Goal: Transaction & Acquisition: Purchase product/service

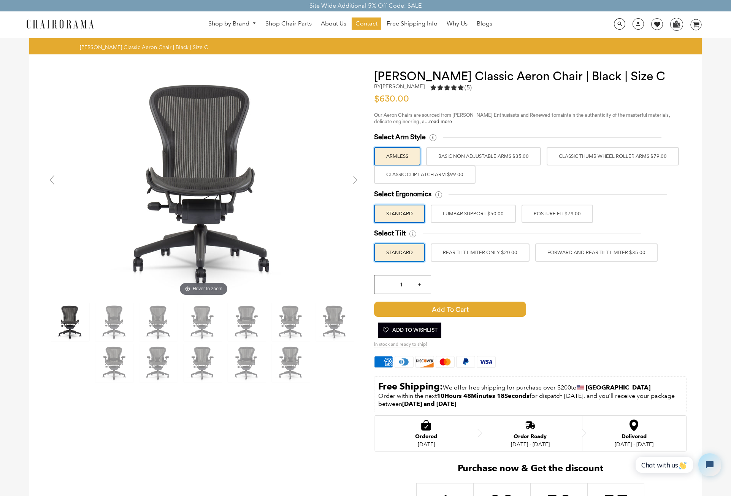
click at [438, 176] on label "Classic Clip Latch Arm $99.00" at bounding box center [424, 174] width 101 height 18
click at [0, 0] on input "Classic Clip Latch Arm $99.00" at bounding box center [0, 0] width 0 height 0
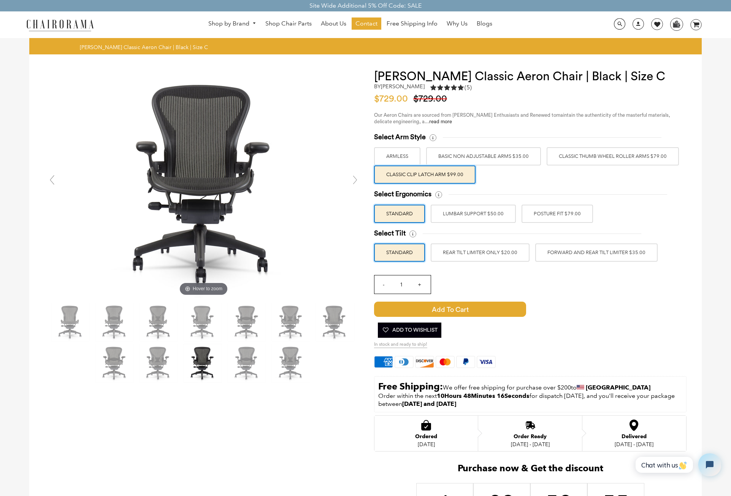
click at [462, 159] on label "BASIC NON ADJUSTABLE ARMS $35.00" at bounding box center [483, 156] width 115 height 18
click at [0, 0] on input "BASIC NON ADJUSTABLE ARMS $35.00" at bounding box center [0, 0] width 0 height 0
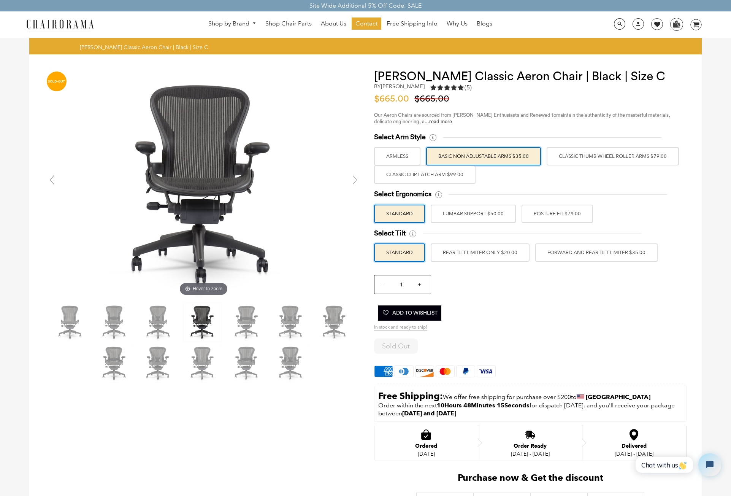
click at [590, 158] on label "Classic Thumb Wheel Roller Arms $79.00" at bounding box center [612, 156] width 132 height 18
click at [0, 0] on input "Classic Thumb Wheel Roller Arms $79.00" at bounding box center [0, 0] width 0 height 0
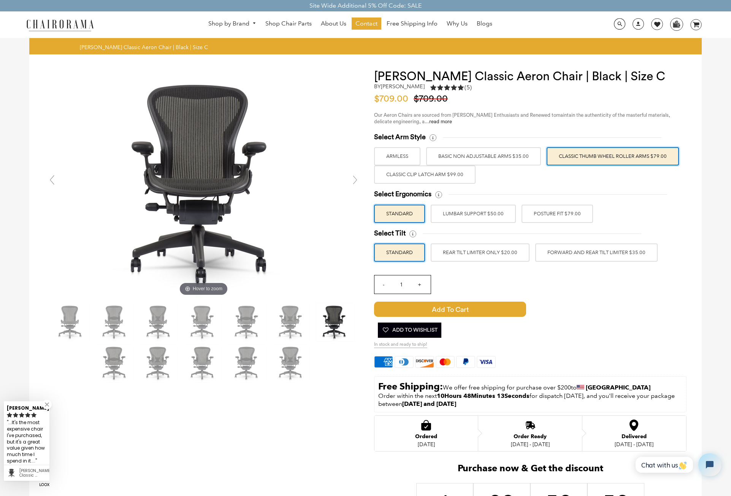
click at [497, 155] on label "BASIC NON ADJUSTABLE ARMS $35.00" at bounding box center [483, 156] width 115 height 18
click at [0, 0] on input "BASIC NON ADJUSTABLE ARMS $35.00" at bounding box center [0, 0] width 0 height 0
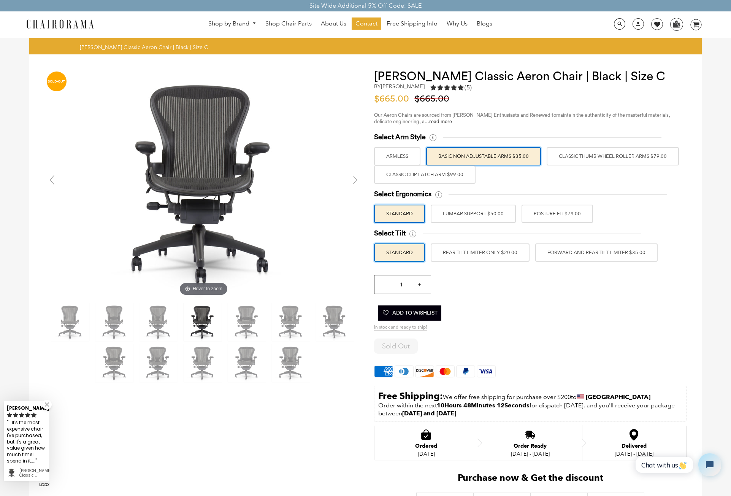
click at [427, 178] on label "Classic Clip Latch Arm $99.00" at bounding box center [424, 174] width 101 height 18
click at [0, 0] on input "Classic Clip Latch Arm $99.00" at bounding box center [0, 0] width 0 height 0
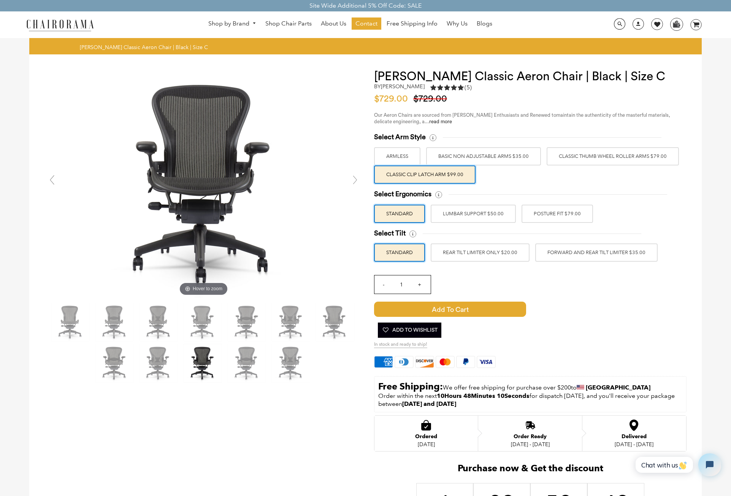
click at [458, 214] on label "LUMBAR SUPPORT $50.00" at bounding box center [473, 213] width 85 height 18
click at [0, 0] on input "LUMBAR SUPPORT $50.00" at bounding box center [0, 0] width 0 height 0
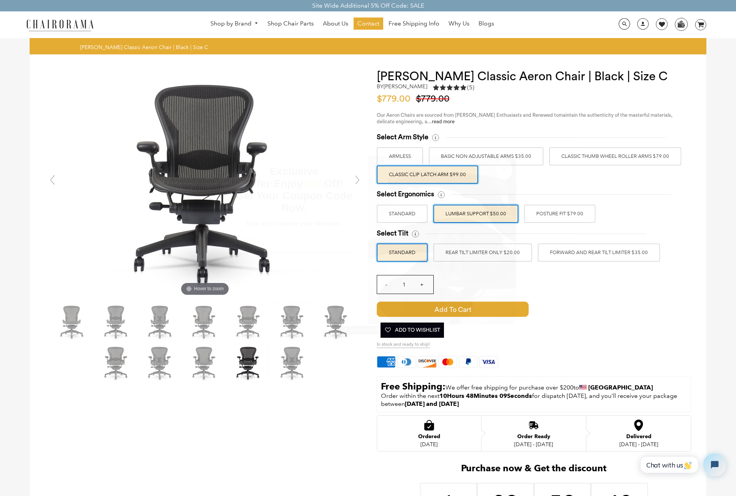
click at [541, 212] on div "Close dialog Exclusive Offer: Enjoy 10% Off! Get Your Coupon Code Now. Sign up …" at bounding box center [368, 247] width 736 height 496
click at [551, 212] on label "POSTURE FIT $79.00" at bounding box center [556, 213] width 71 height 18
click at [0, 0] on input "POSTURE FIT $79.00" at bounding box center [0, 0] width 0 height 0
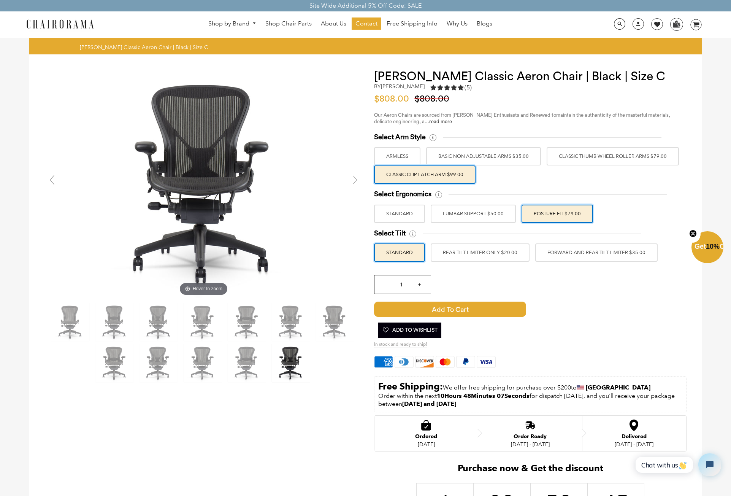
click at [475, 256] on label "REAR TILT LIMITER ONLY $20.00" at bounding box center [480, 252] width 99 height 18
click at [0, 0] on input "REAR TILT LIMITER ONLY $20.00" at bounding box center [0, 0] width 0 height 0
click at [575, 256] on label "FORWARD AND REAR TILT LIMITER $35.00" at bounding box center [596, 252] width 122 height 18
click at [0, 0] on input "FORWARD AND REAR TILT LIMITER $35.00" at bounding box center [0, 0] width 0 height 0
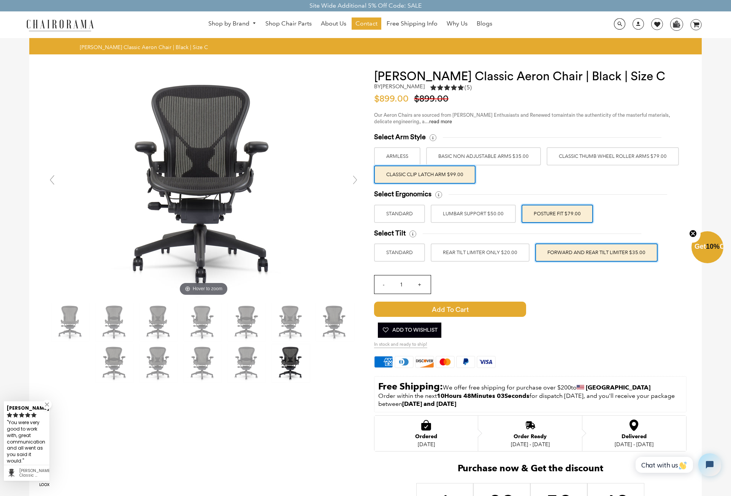
click at [398, 249] on label "STANDARD" at bounding box center [399, 252] width 51 height 18
click at [0, 0] on input "STANDARD" at bounding box center [0, 0] width 0 height 0
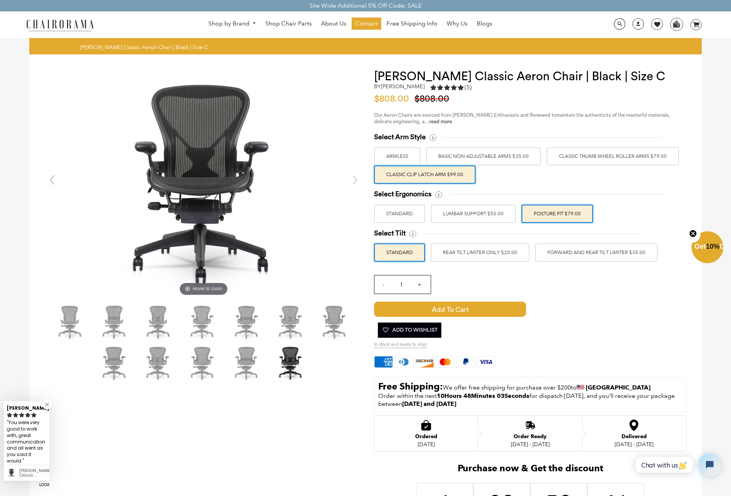
click at [634, 247] on label "FORWARD AND REAR TILT LIMITER $35.00" at bounding box center [596, 252] width 122 height 18
click at [0, 0] on input "FORWARD AND REAR TILT LIMITER $35.00" at bounding box center [0, 0] width 0 height 0
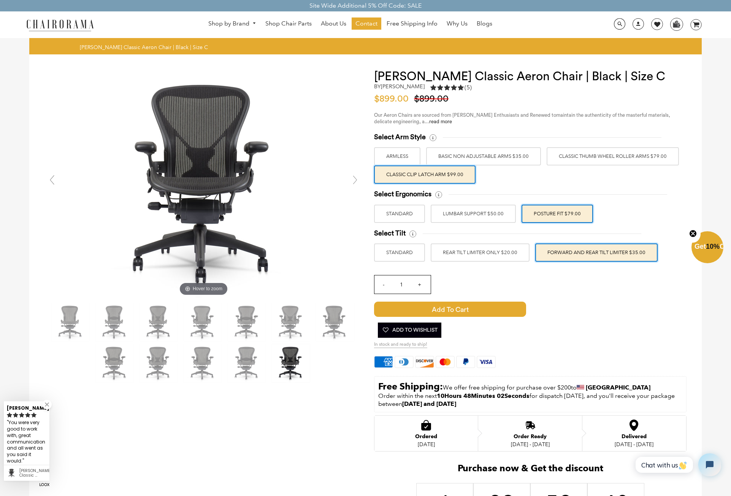
click at [670, 299] on div "- 1 +" at bounding box center [530, 286] width 312 height 30
